Goal: Task Accomplishment & Management: Complete application form

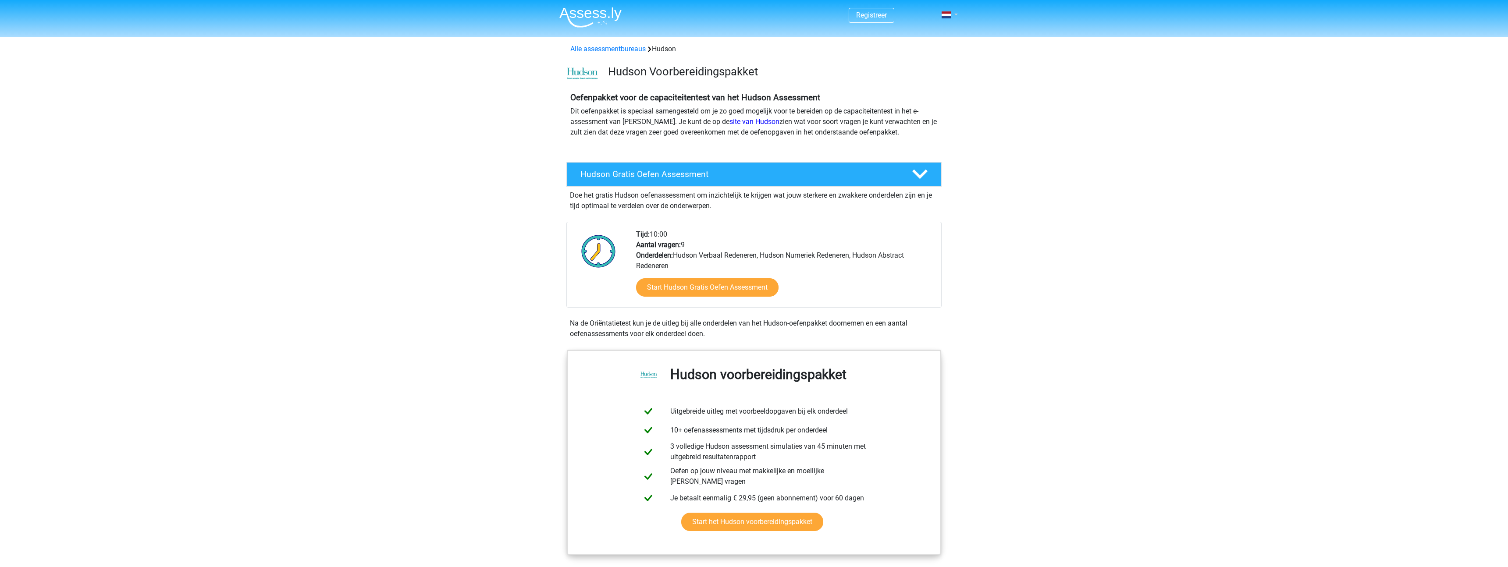
click at [955, 12] on link at bounding box center [947, 15] width 18 height 11
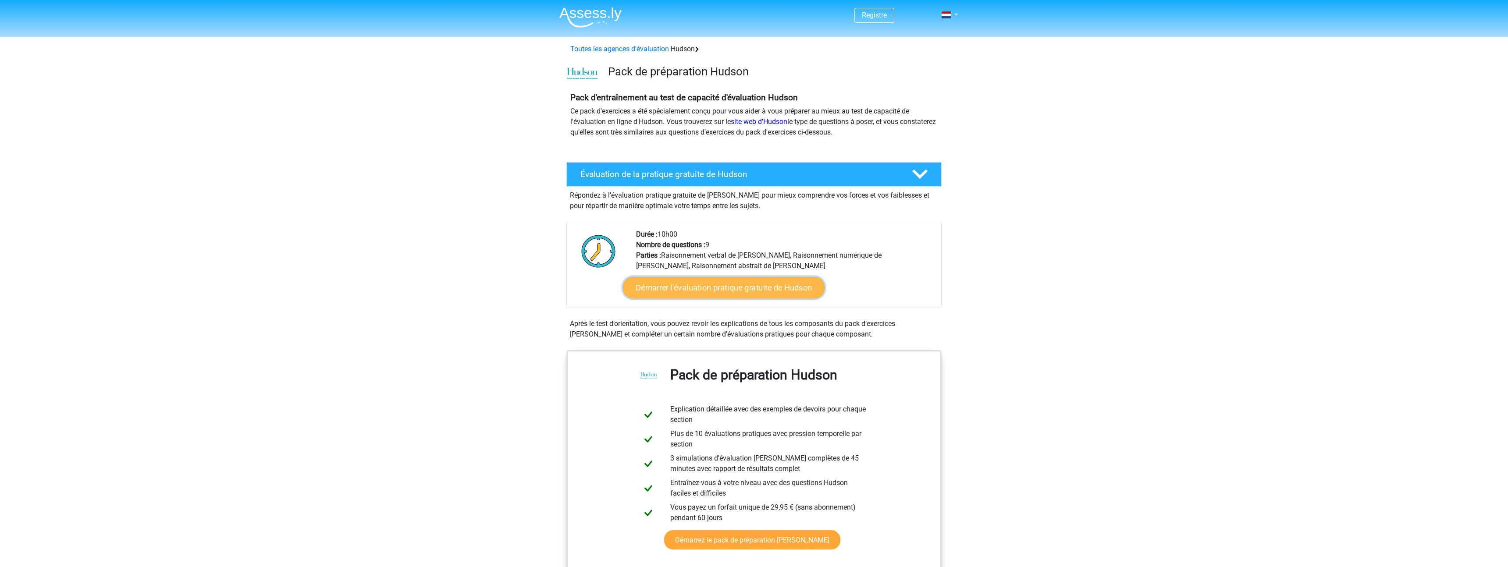
click at [727, 290] on font "Démarrer l'évaluation pratique gratuite de Hudson" at bounding box center [724, 288] width 177 height 10
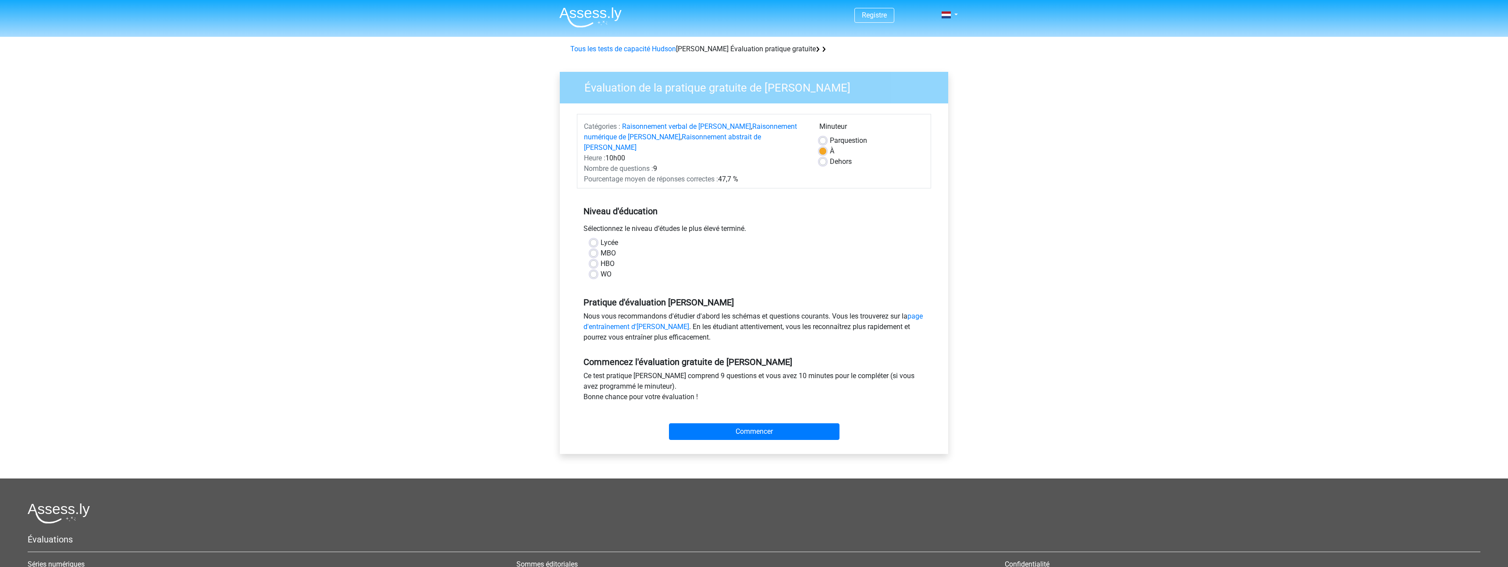
scroll to position [1, 0]
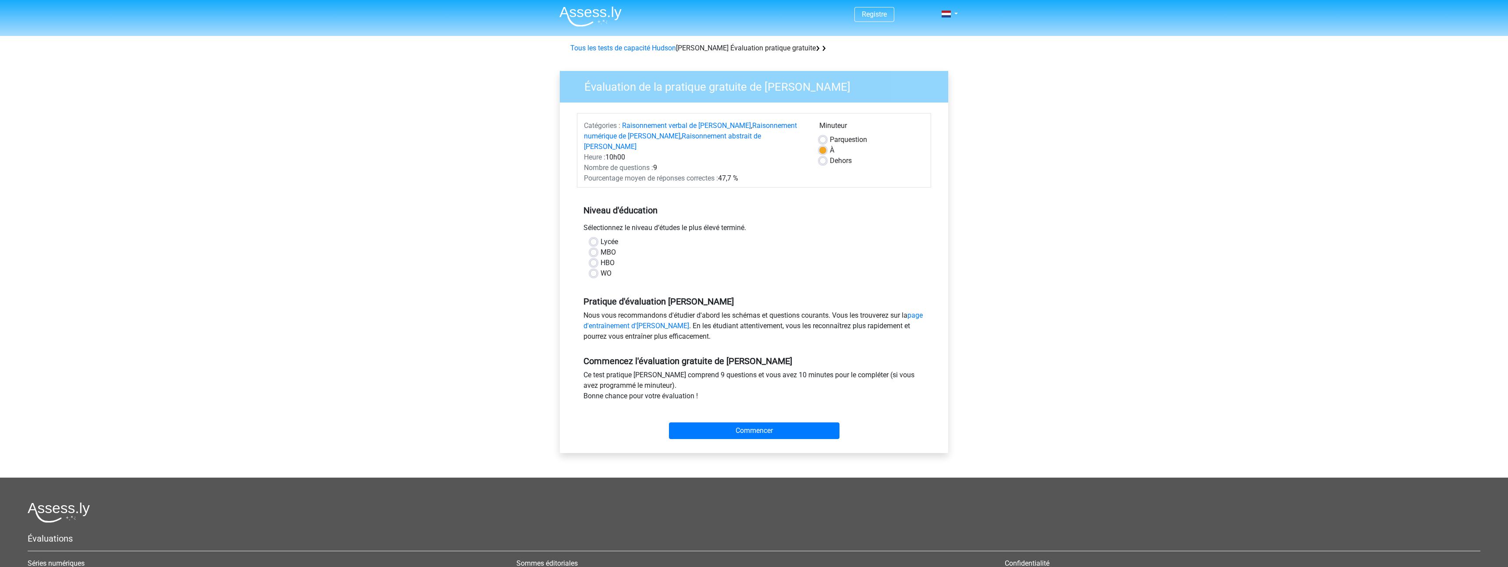
click at [600, 247] on label "MBO" at bounding box center [607, 252] width 15 height 11
click at [593, 247] on input "MBO" at bounding box center [593, 251] width 7 height 9
radio input "true"
click at [756, 423] on input "Commencer" at bounding box center [754, 431] width 170 height 17
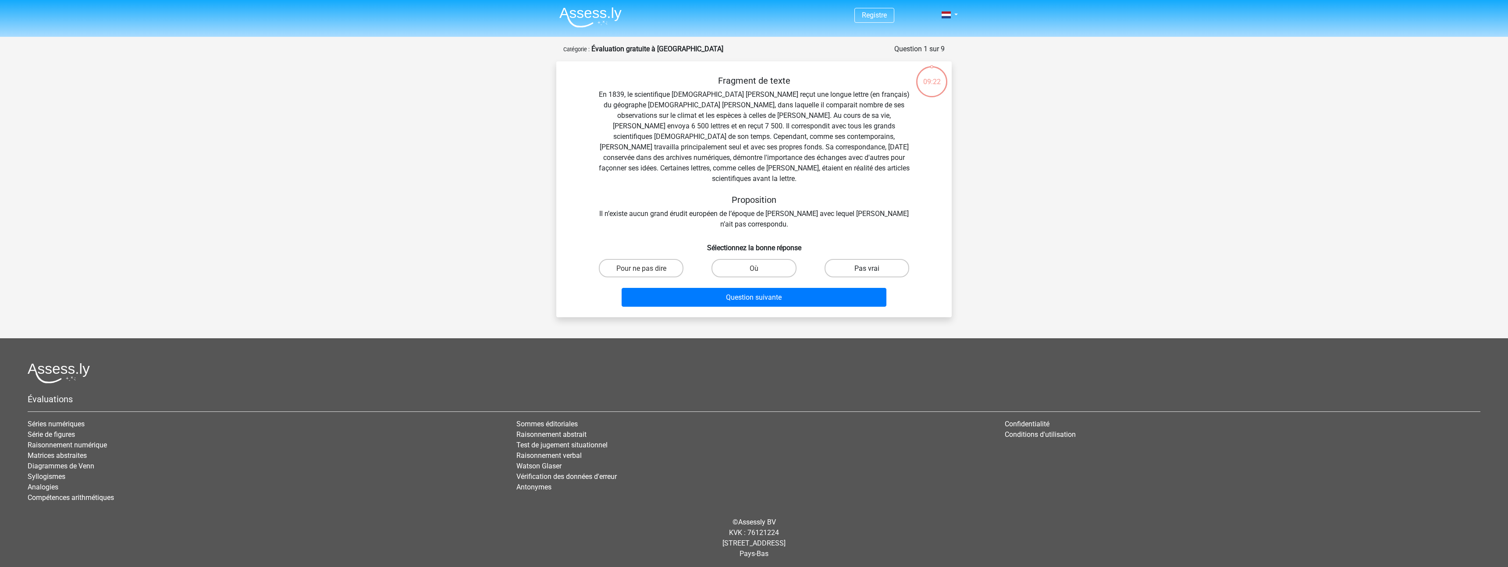
click at [863, 264] on font "Pas vrai" at bounding box center [866, 268] width 25 height 8
click at [867, 268] on input "Pas vrai" at bounding box center [870, 271] width 6 height 6
radio input "true"
click at [787, 289] on button "Question suivante" at bounding box center [753, 297] width 265 height 19
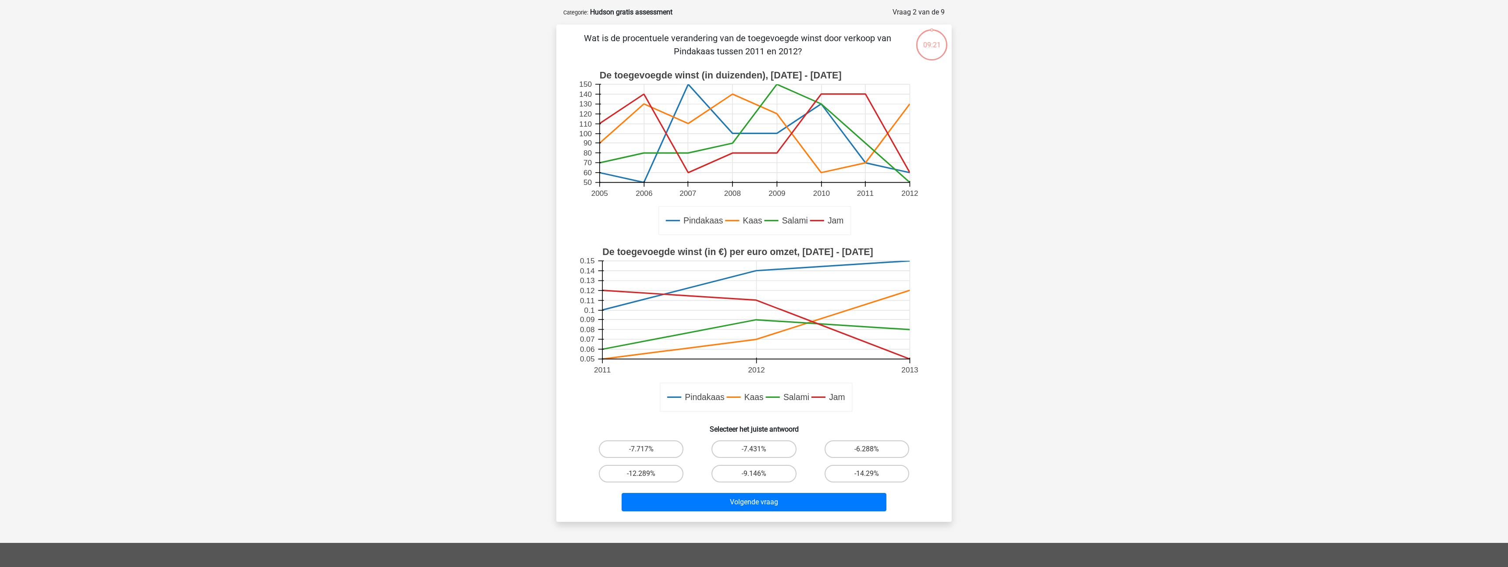
scroll to position [44, 0]
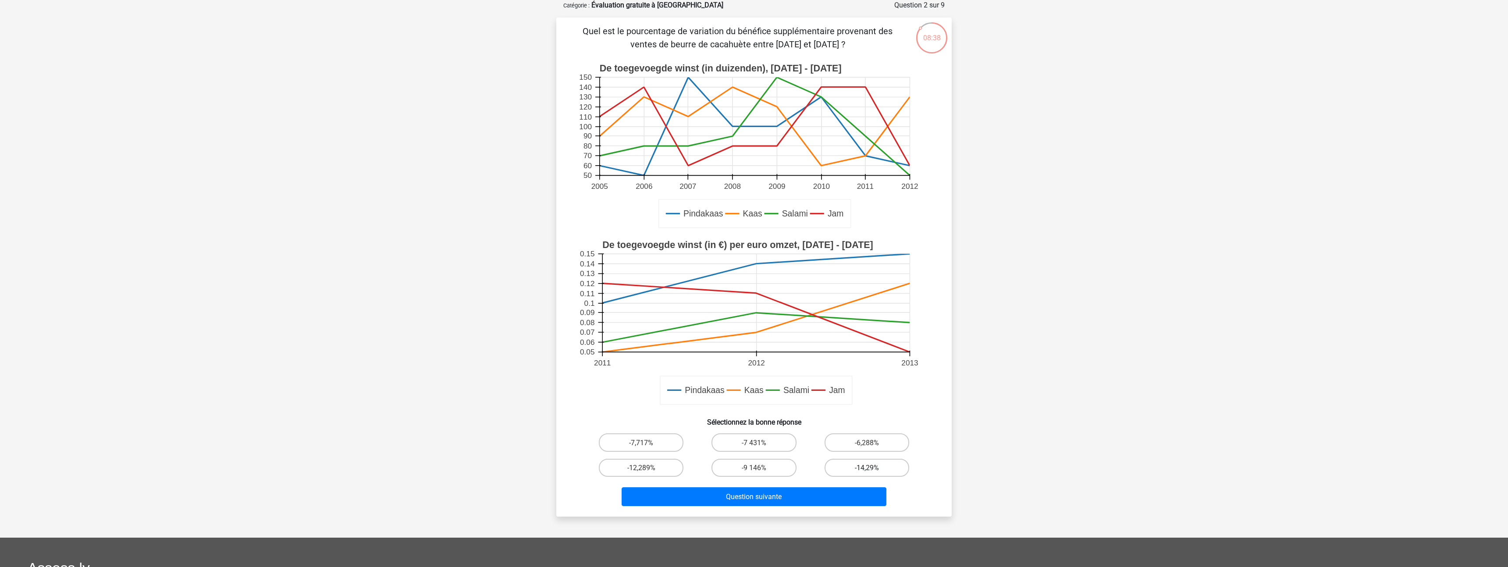
click at [871, 466] on font "-14,29%" at bounding box center [867, 468] width 24 height 8
click at [871, 468] on input "-14,29%" at bounding box center [870, 471] width 6 height 6
radio input "true"
click at [775, 497] on font "Question suivante" at bounding box center [754, 497] width 56 height 8
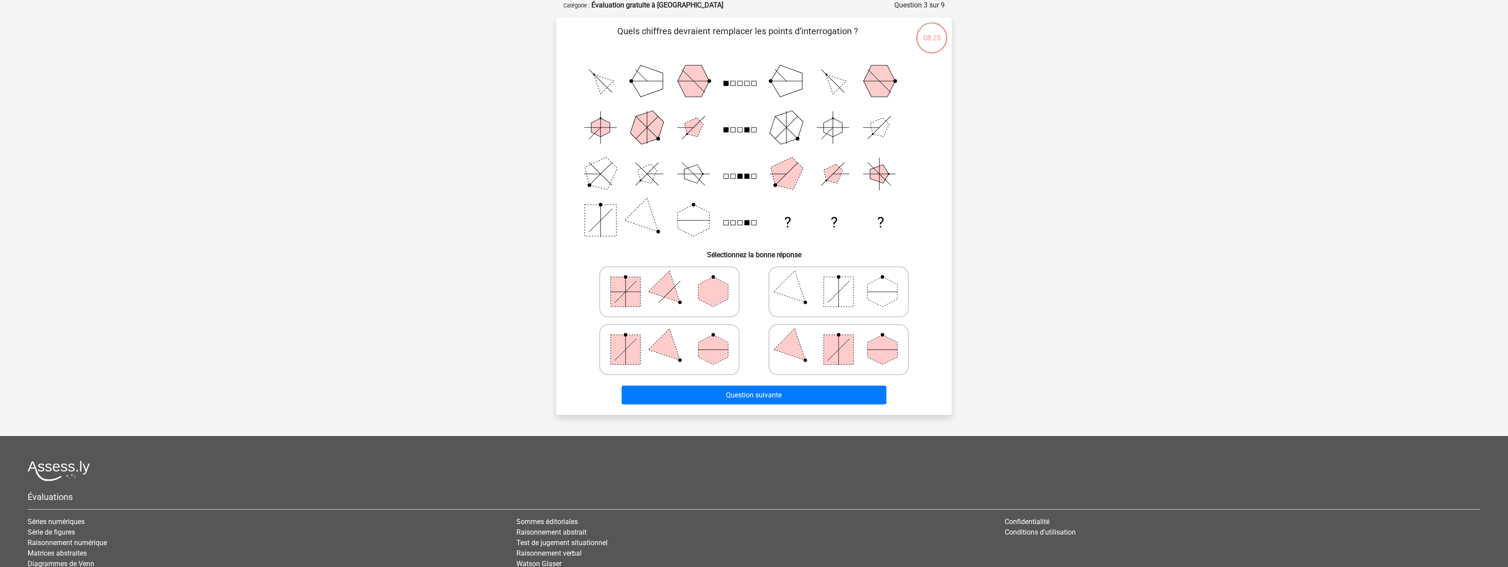
scroll to position [50, 0]
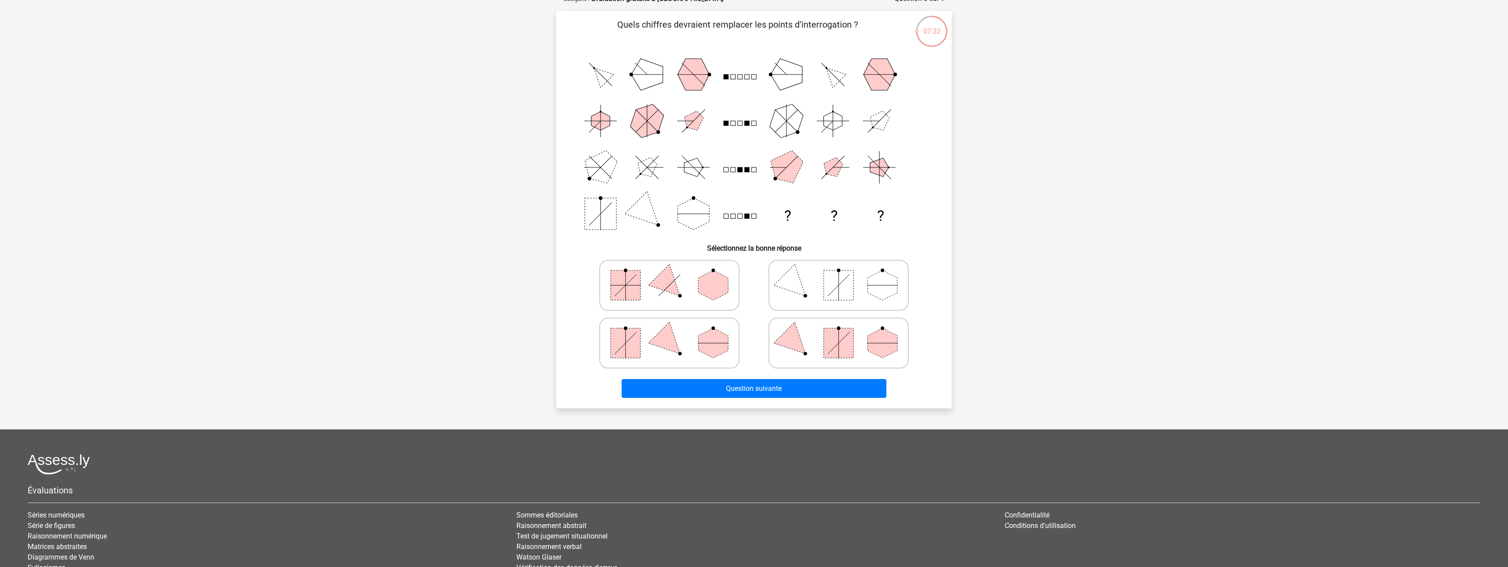
click at [628, 343] on rect at bounding box center [626, 343] width 30 height 30
click at [669, 332] on input "radio" at bounding box center [672, 330] width 6 height 6
radio input "true"
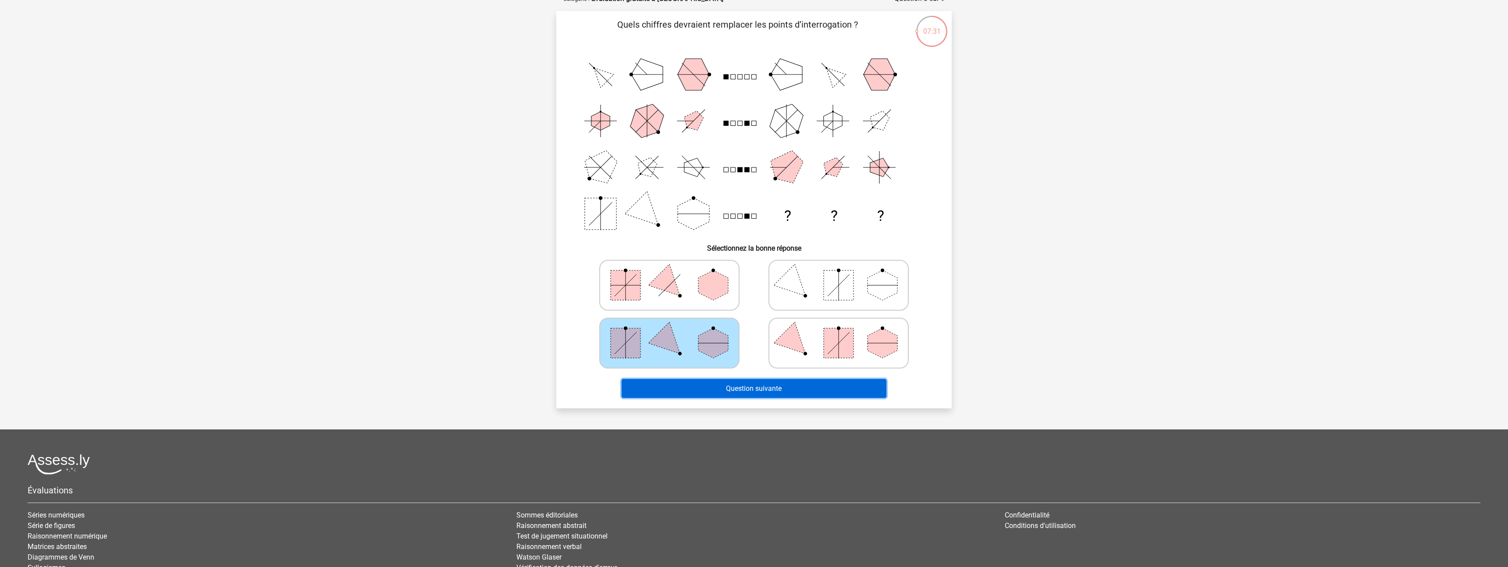
click at [750, 388] on font "Question suivante" at bounding box center [754, 388] width 56 height 8
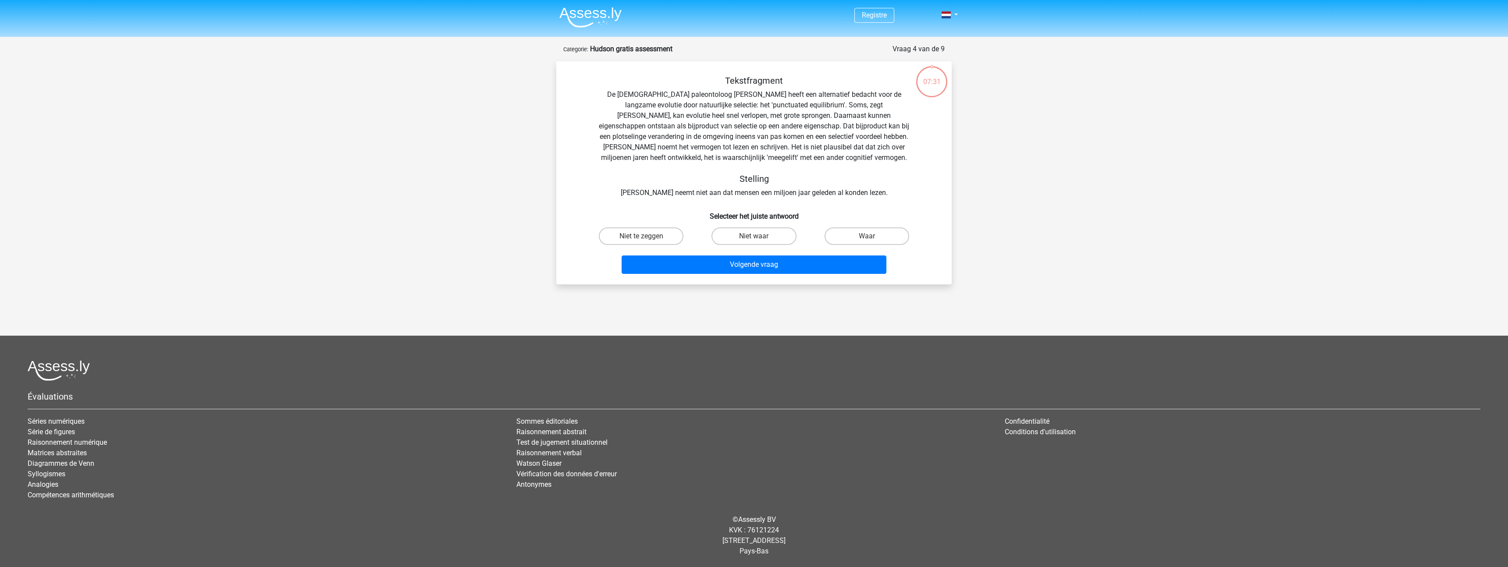
scroll to position [0, 0]
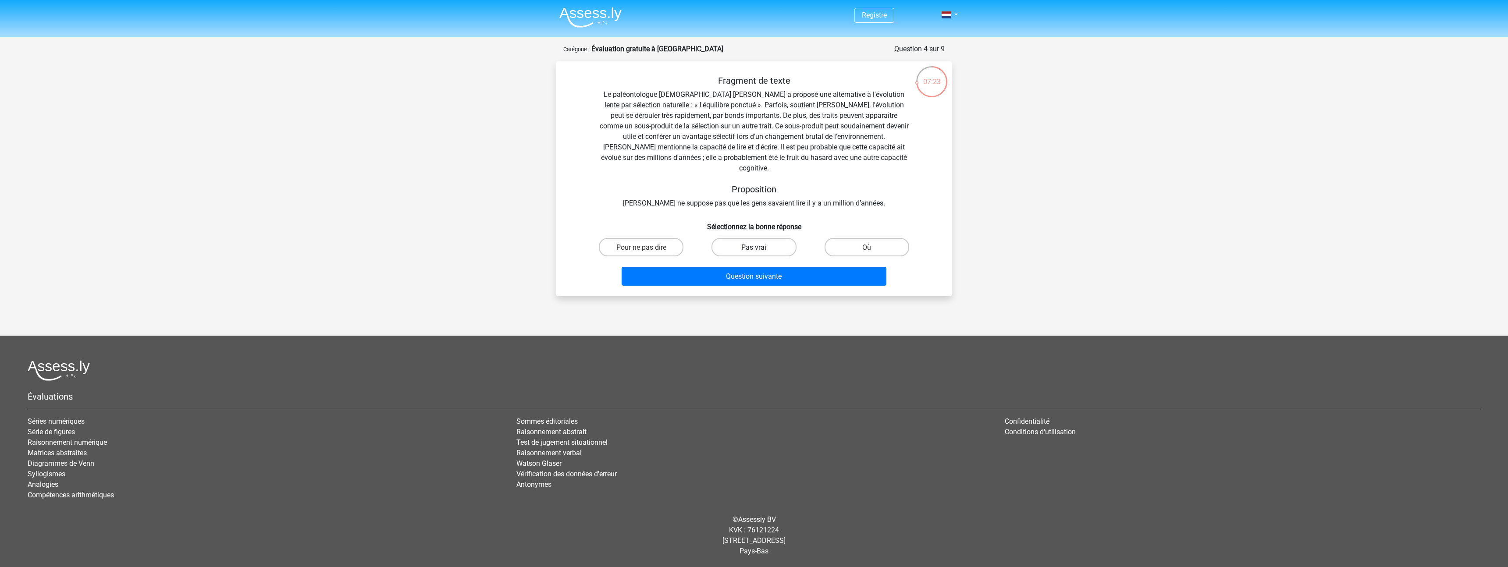
click at [763, 243] on font "Pas vrai" at bounding box center [753, 247] width 25 height 8
click at [760, 247] on input "Pas vrai" at bounding box center [757, 250] width 6 height 6
radio input "true"
click at [757, 272] on font "Question suivante" at bounding box center [754, 276] width 56 height 8
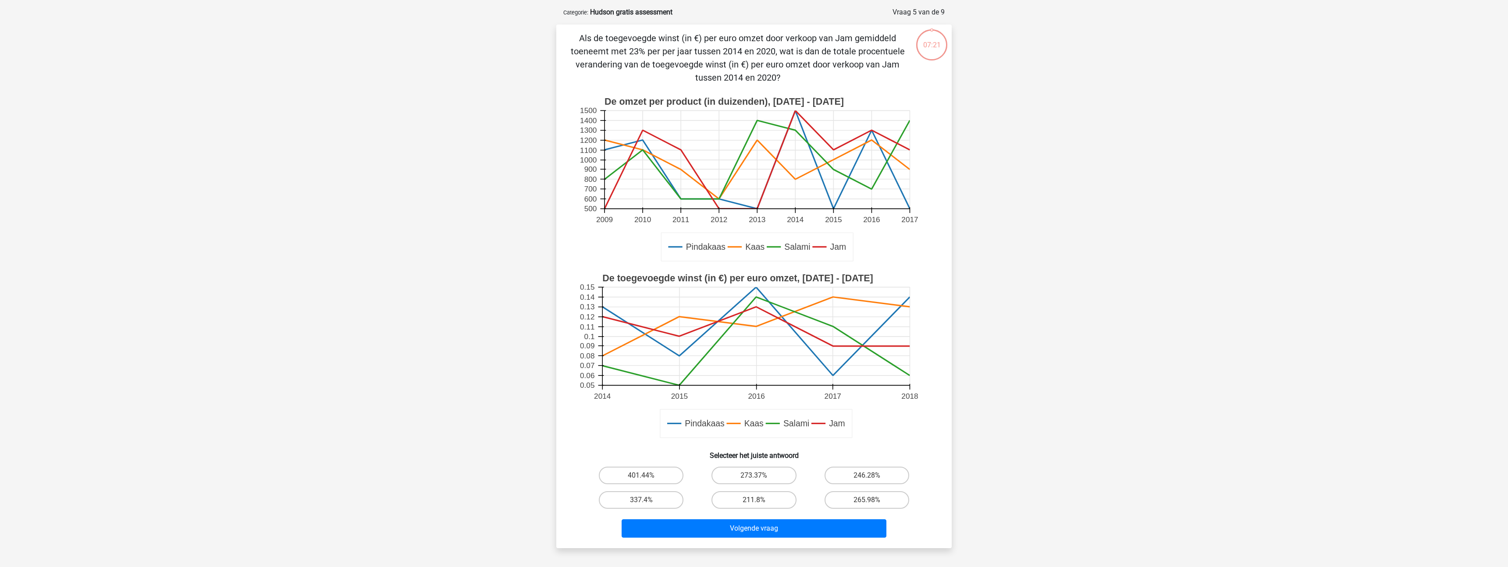
scroll to position [44, 0]
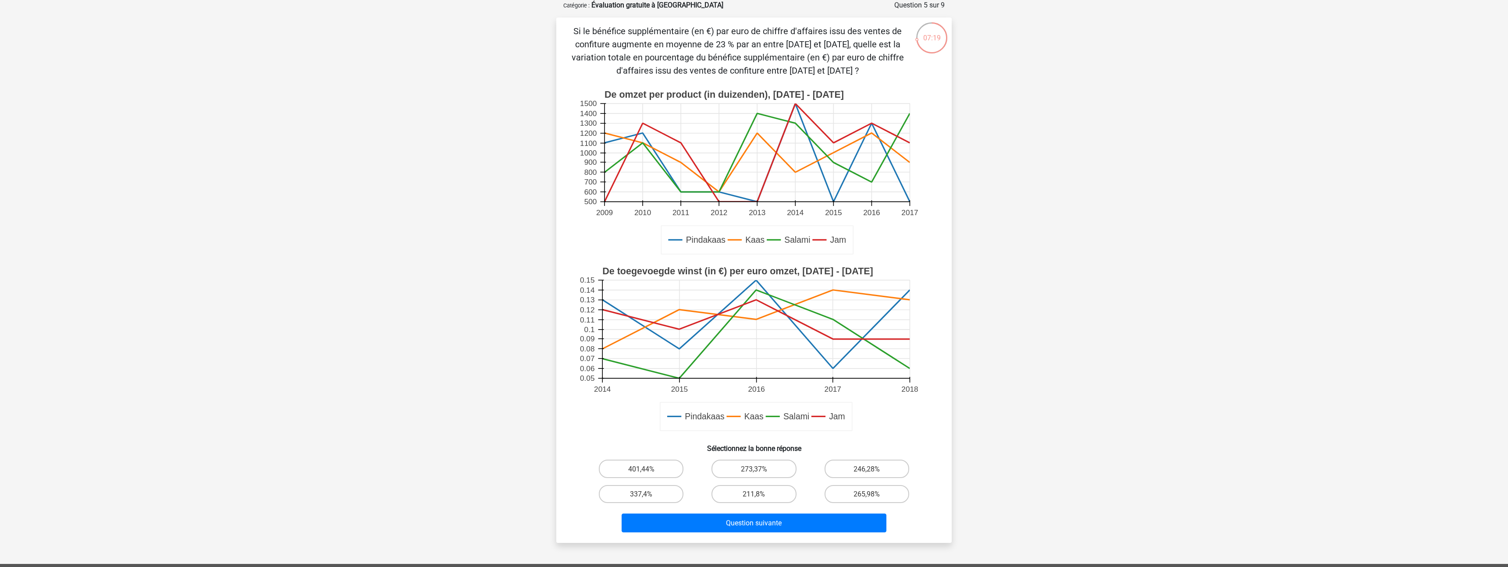
click at [756, 468] on font "273,37%" at bounding box center [754, 469] width 26 height 8
click at [756, 469] on input "273,37%" at bounding box center [757, 472] width 6 height 6
radio input "true"
click at [772, 522] on font "Question suivante" at bounding box center [754, 523] width 56 height 8
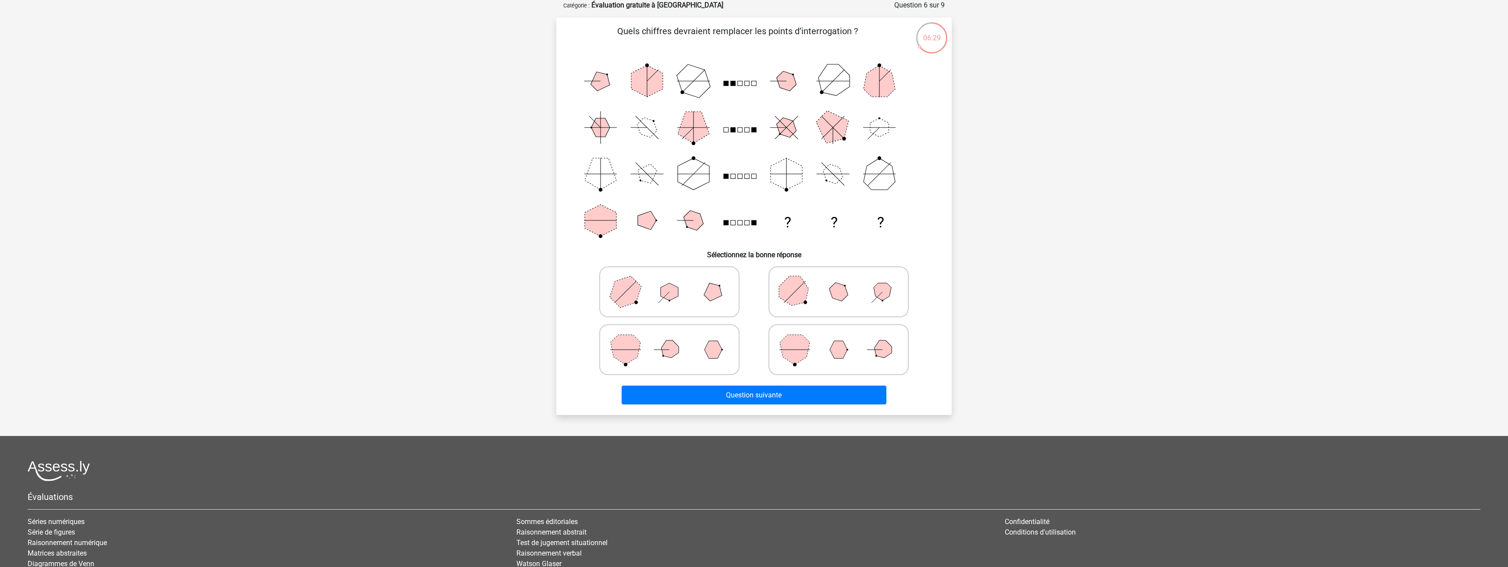
click at [673, 296] on polygon at bounding box center [670, 292] width 18 height 18
click at [673, 281] on input "radio" at bounding box center [672, 278] width 6 height 6
radio input "true"
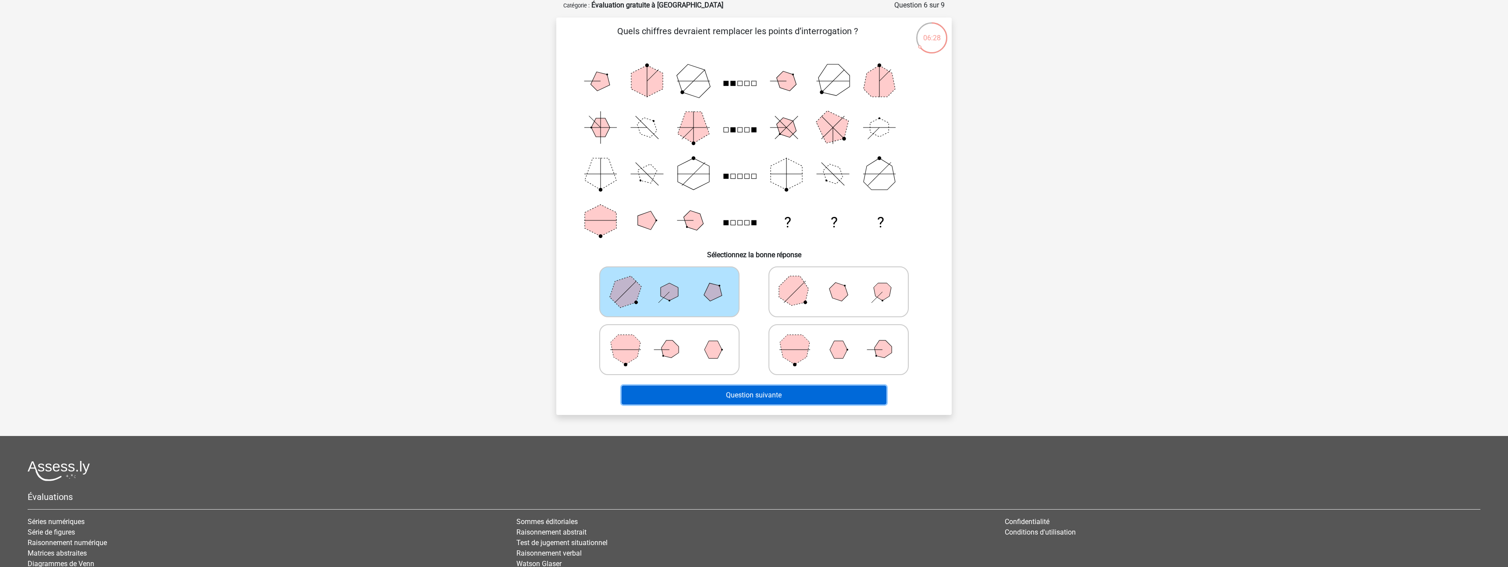
click at [747, 395] on font "Question suivante" at bounding box center [754, 395] width 56 height 8
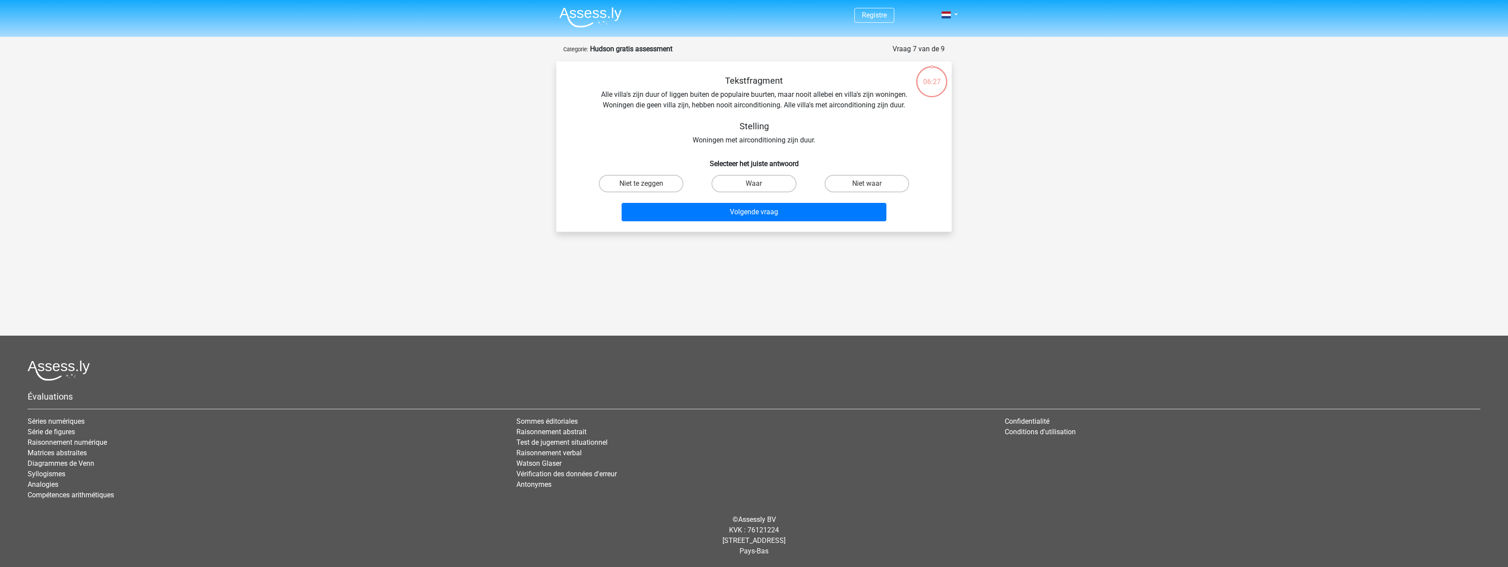
scroll to position [0, 0]
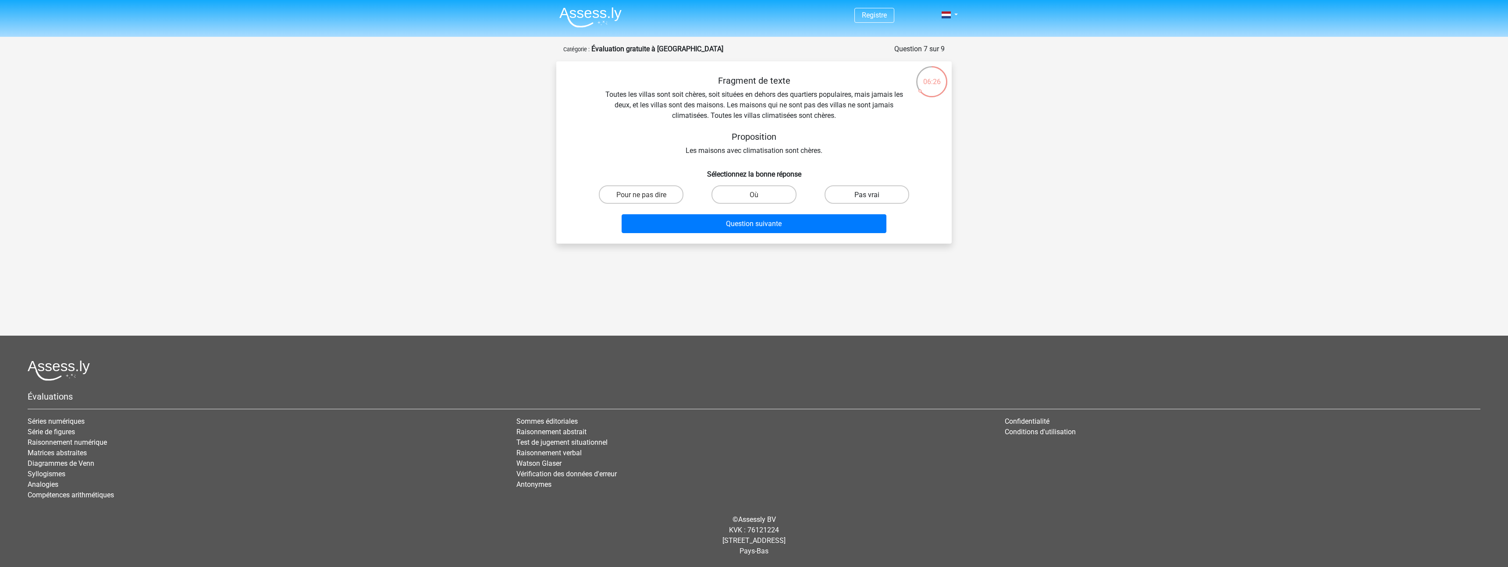
click at [866, 189] on label "Pas vrai" at bounding box center [866, 194] width 85 height 18
click at [867, 194] on input "Pas vrai" at bounding box center [870, 197] width 6 height 6
radio input "true"
click at [806, 226] on button "Question suivante" at bounding box center [753, 223] width 265 height 19
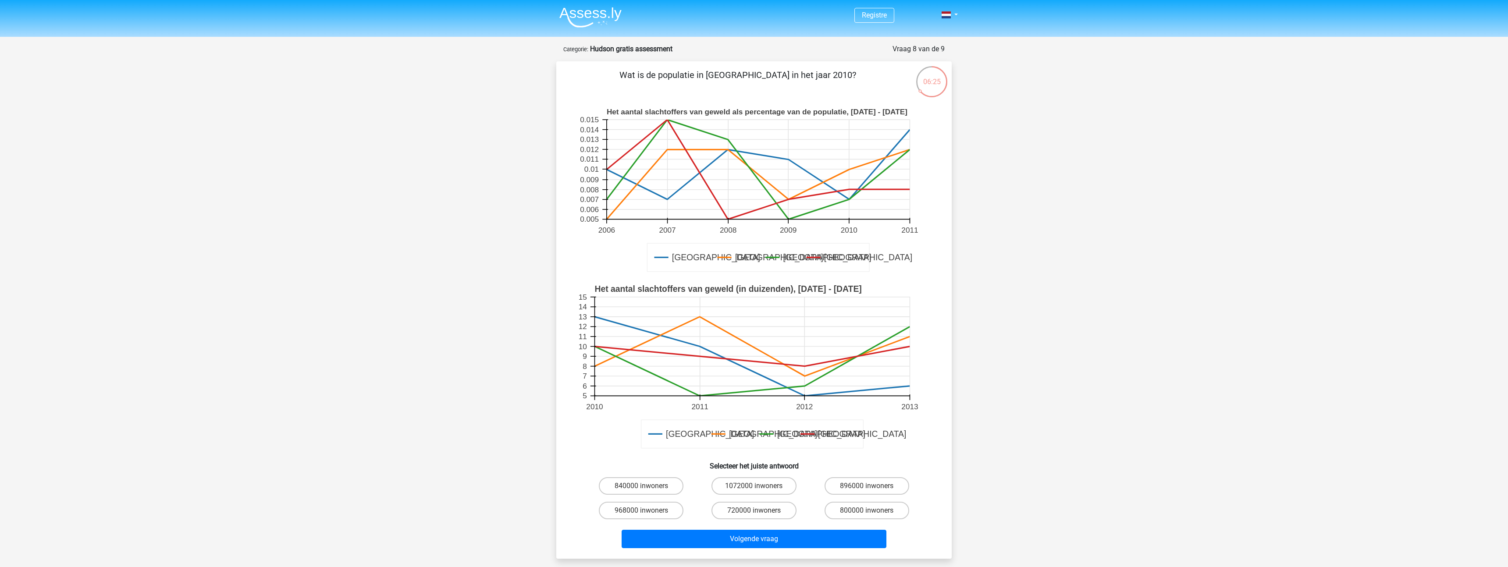
scroll to position [44, 0]
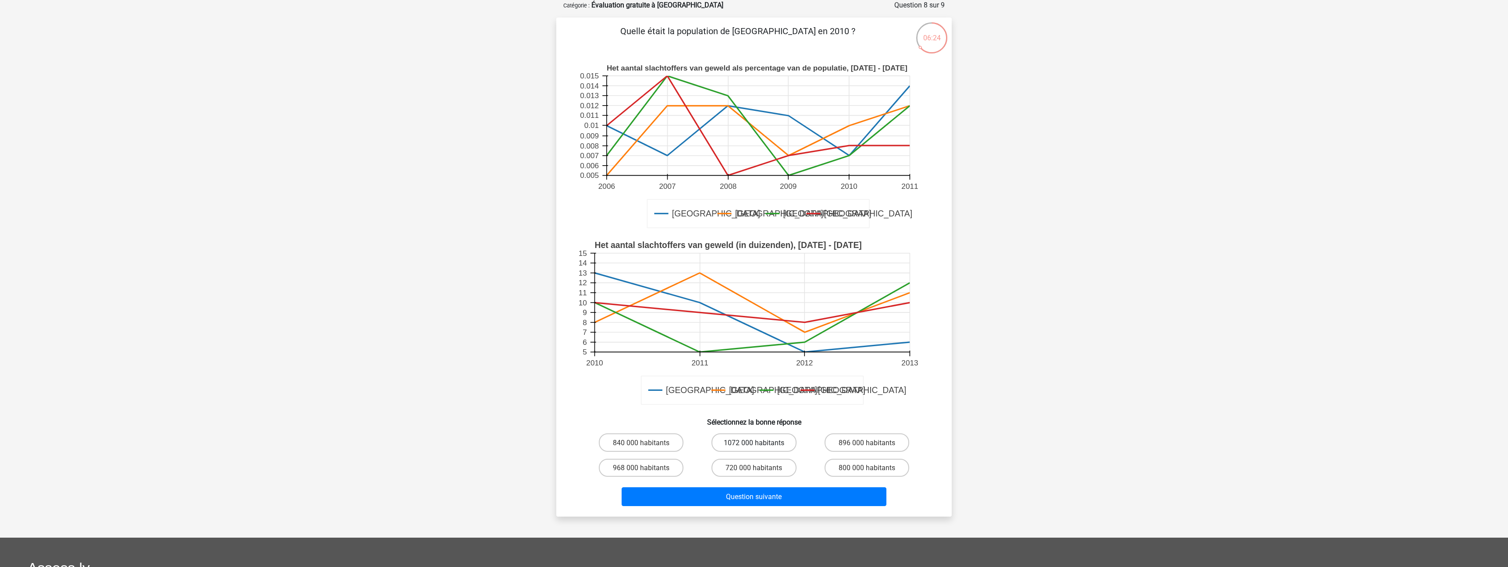
click at [739, 442] on font "1072 000 habitants" at bounding box center [754, 443] width 60 height 8
click at [754, 442] on input "1072 000 habitants" at bounding box center [757, 445] width 6 height 6
radio input "true"
click at [757, 500] on font "Question suivante" at bounding box center [754, 497] width 56 height 8
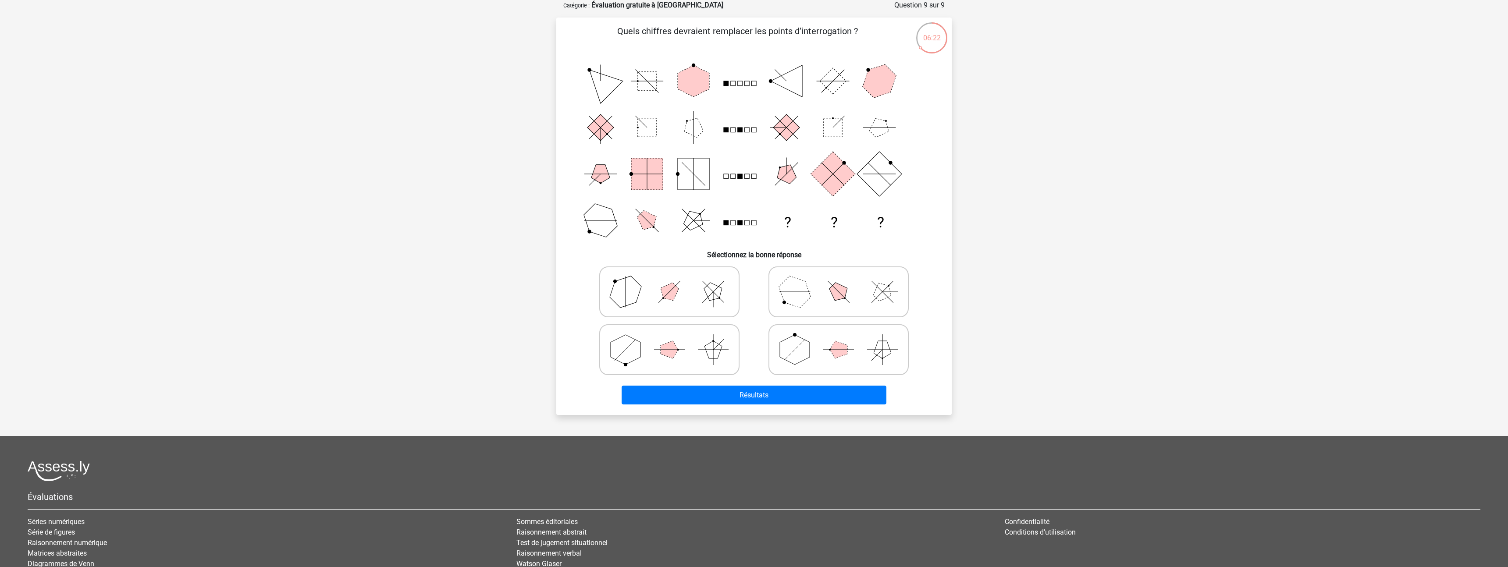
drag, startPoint x: 668, startPoint y: 288, endPoint x: 668, endPoint y: 297, distance: 9.2
click at [668, 287] on polygon at bounding box center [669, 291] width 25 height 25
click at [669, 281] on input "radio" at bounding box center [672, 278] width 6 height 6
radio input "true"
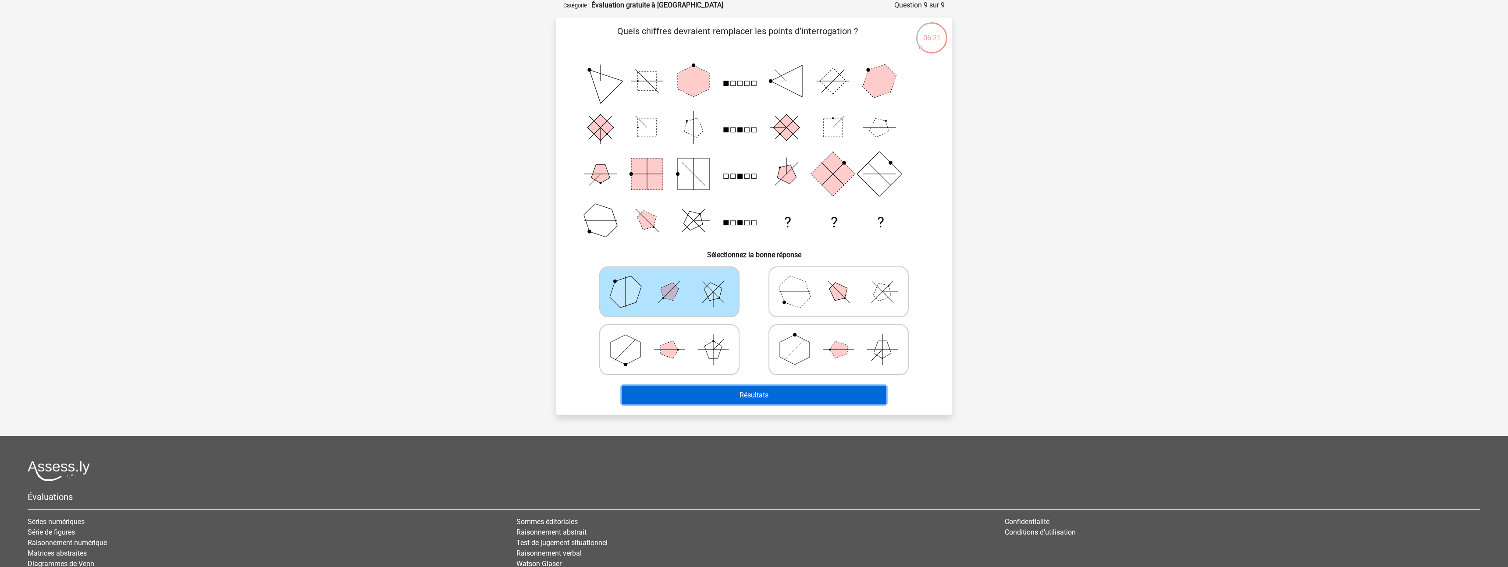
click at [761, 391] on font "Résultats" at bounding box center [753, 395] width 29 height 8
